Goal: Check status

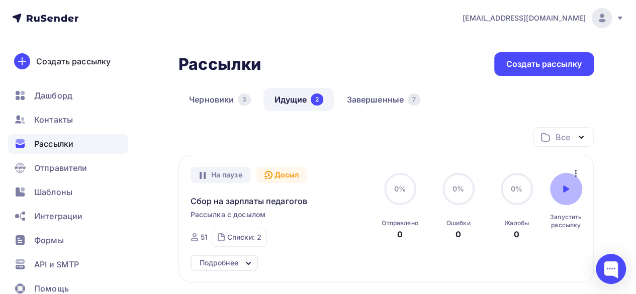
click at [561, 193] on div at bounding box center [566, 189] width 32 height 32
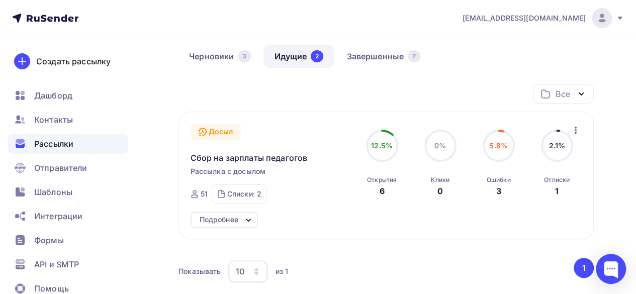
scroll to position [50, 0]
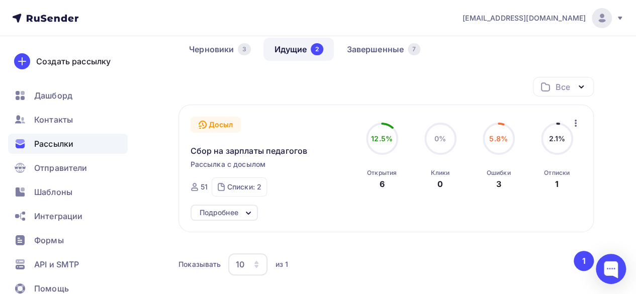
click at [231, 122] on div "Досыл" at bounding box center [215, 125] width 51 height 16
click at [266, 151] on span "Сбор на зарплаты педагогов" at bounding box center [248, 151] width 117 height 12
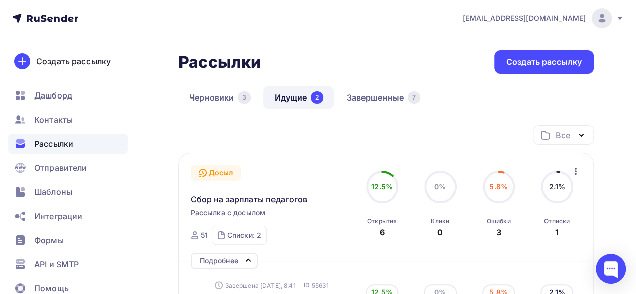
scroll to position [0, 0]
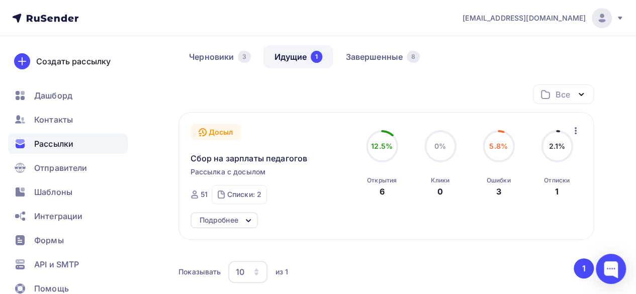
scroll to position [50, 0]
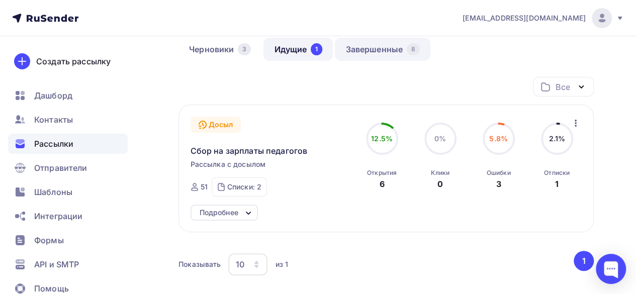
click at [374, 55] on link "Завершенные 8" at bounding box center [382, 49] width 95 height 23
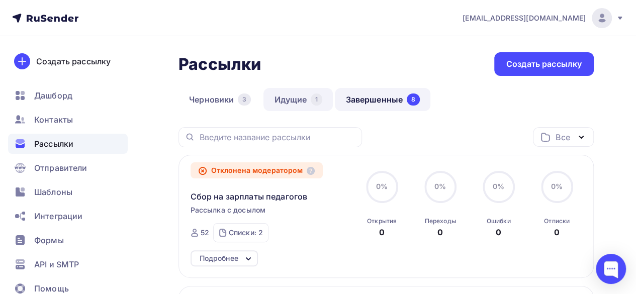
click at [284, 97] on link "Идущие 1" at bounding box center [297, 99] width 69 height 23
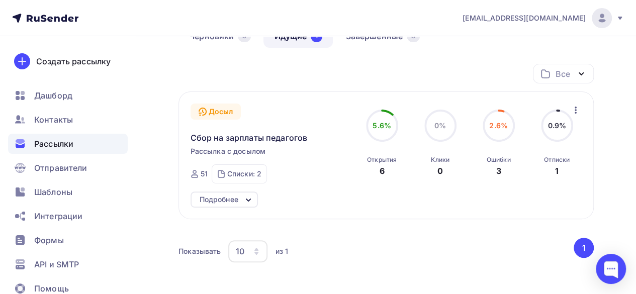
scroll to position [100, 0]
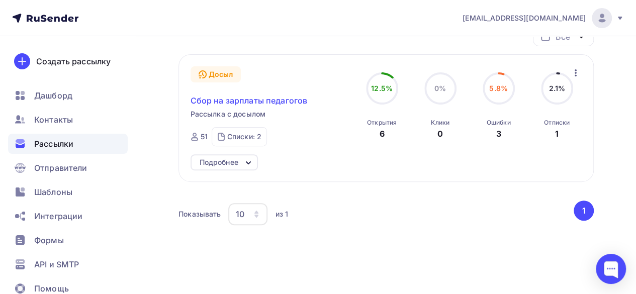
click at [295, 104] on span "Сбор на зарплаты педагогов" at bounding box center [248, 100] width 117 height 12
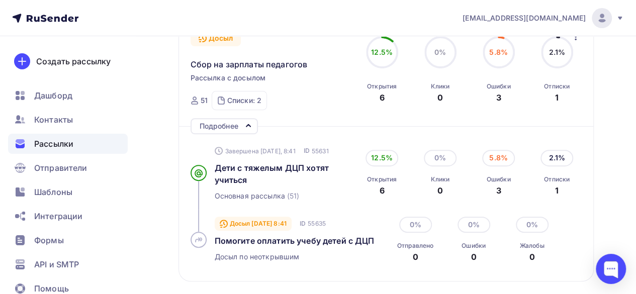
scroll to position [151, 0]
